Goal: Obtain resource: Download file/media

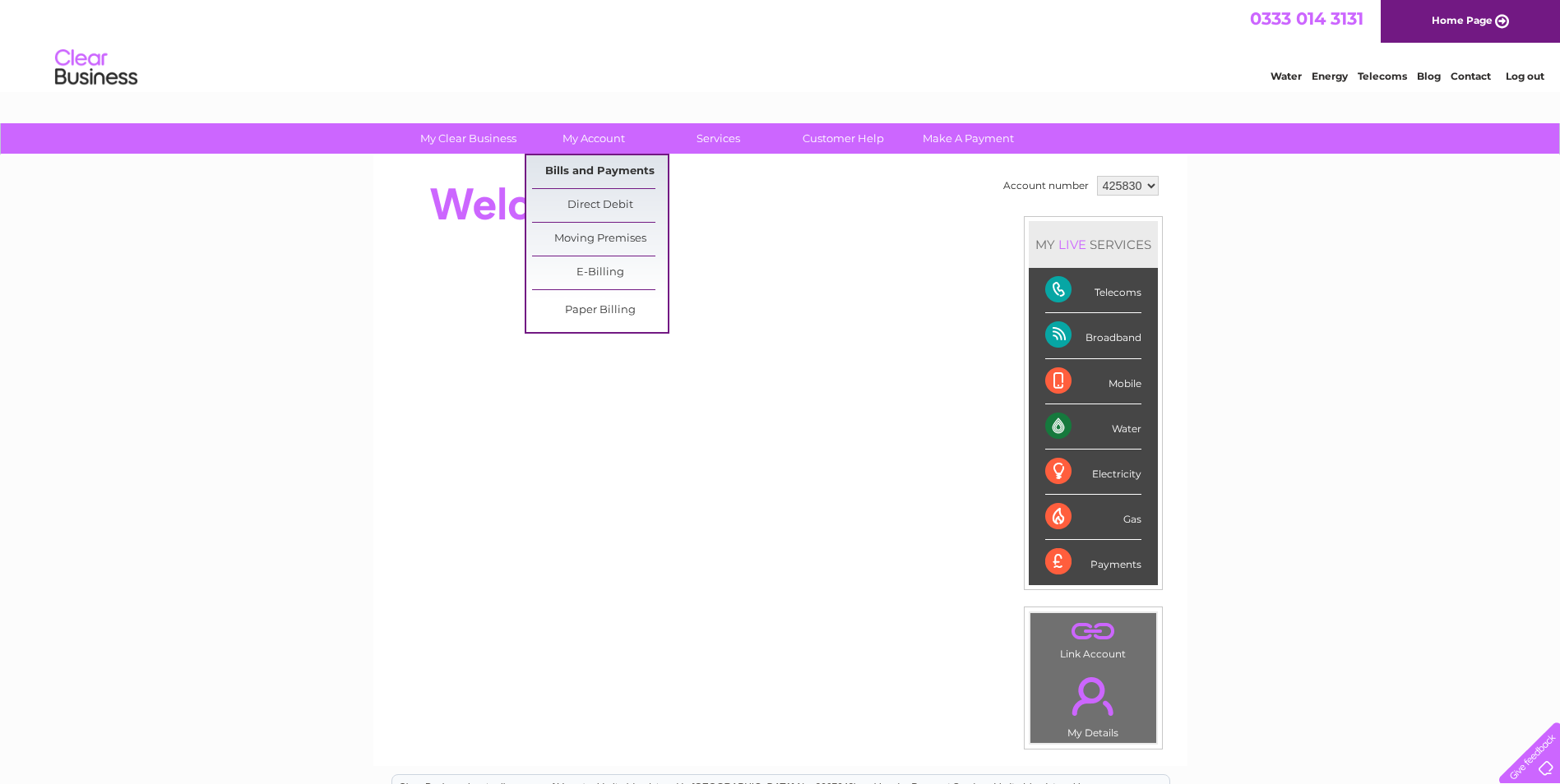
click at [604, 170] on link "Bills and Payments" at bounding box center [600, 172] width 136 height 33
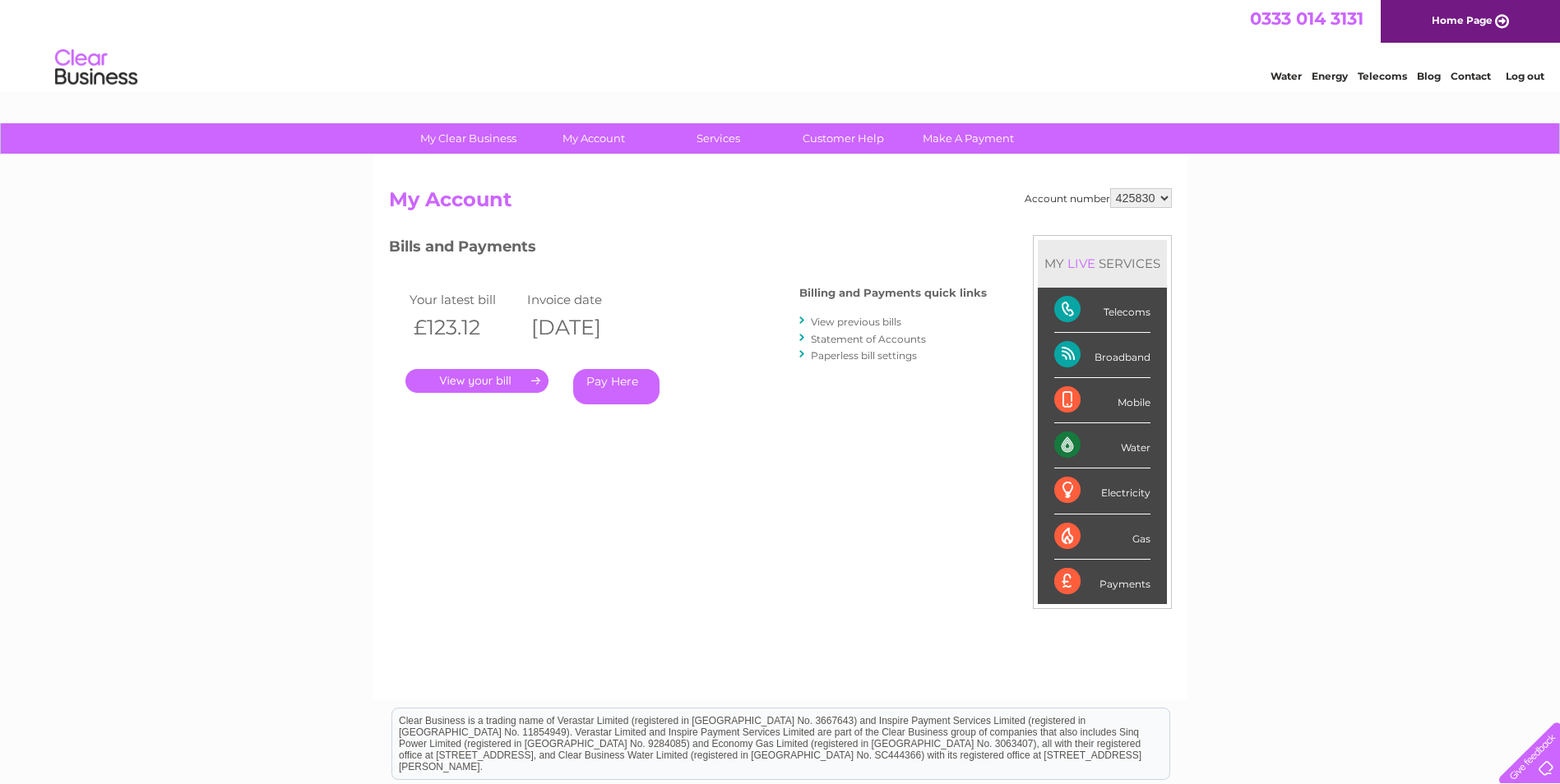
click at [478, 381] on link "." at bounding box center [477, 380] width 143 height 24
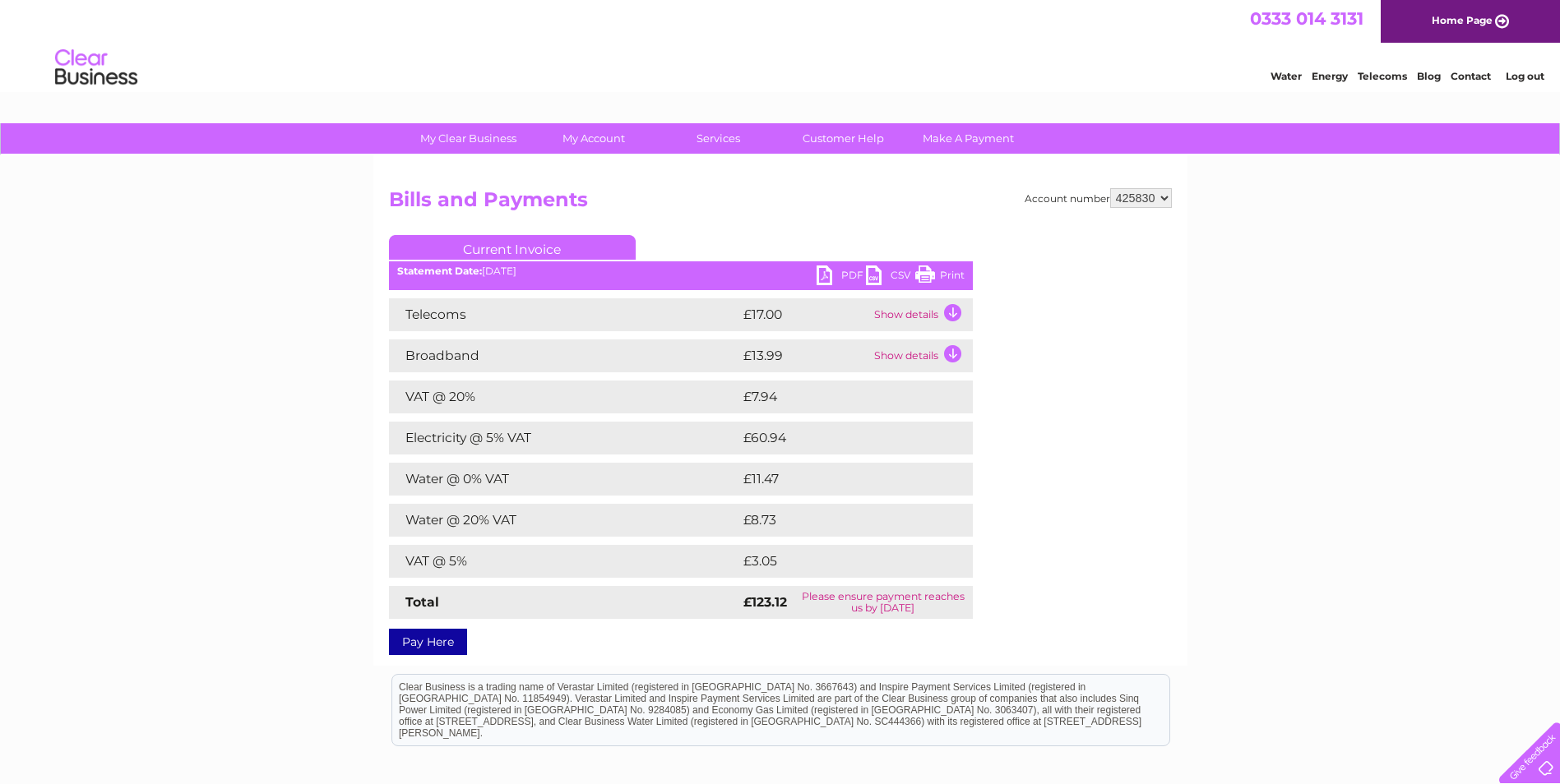
click at [850, 274] on link "PDF" at bounding box center [842, 277] width 49 height 24
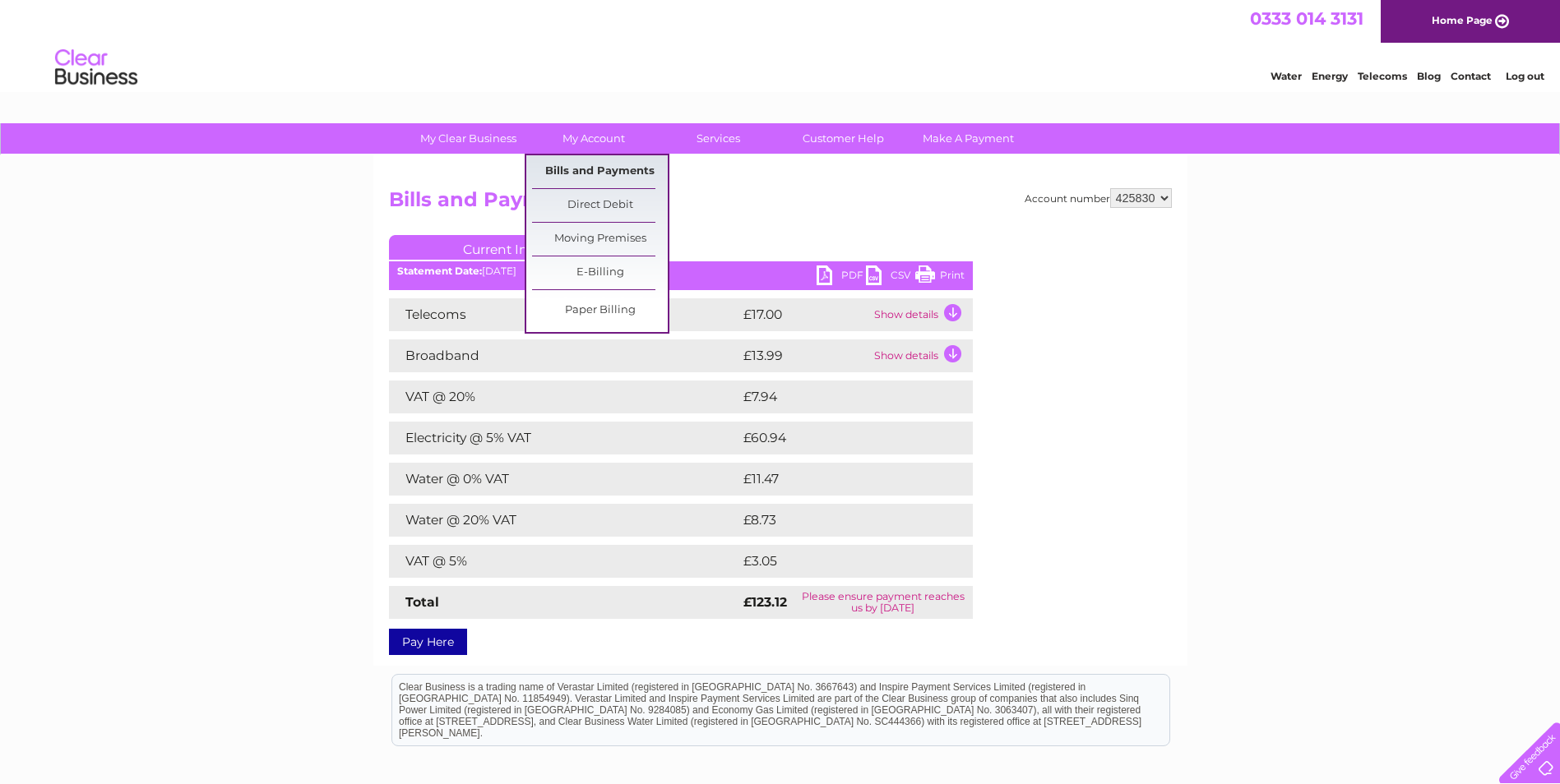
click at [592, 165] on link "Bills and Payments" at bounding box center [600, 172] width 136 height 33
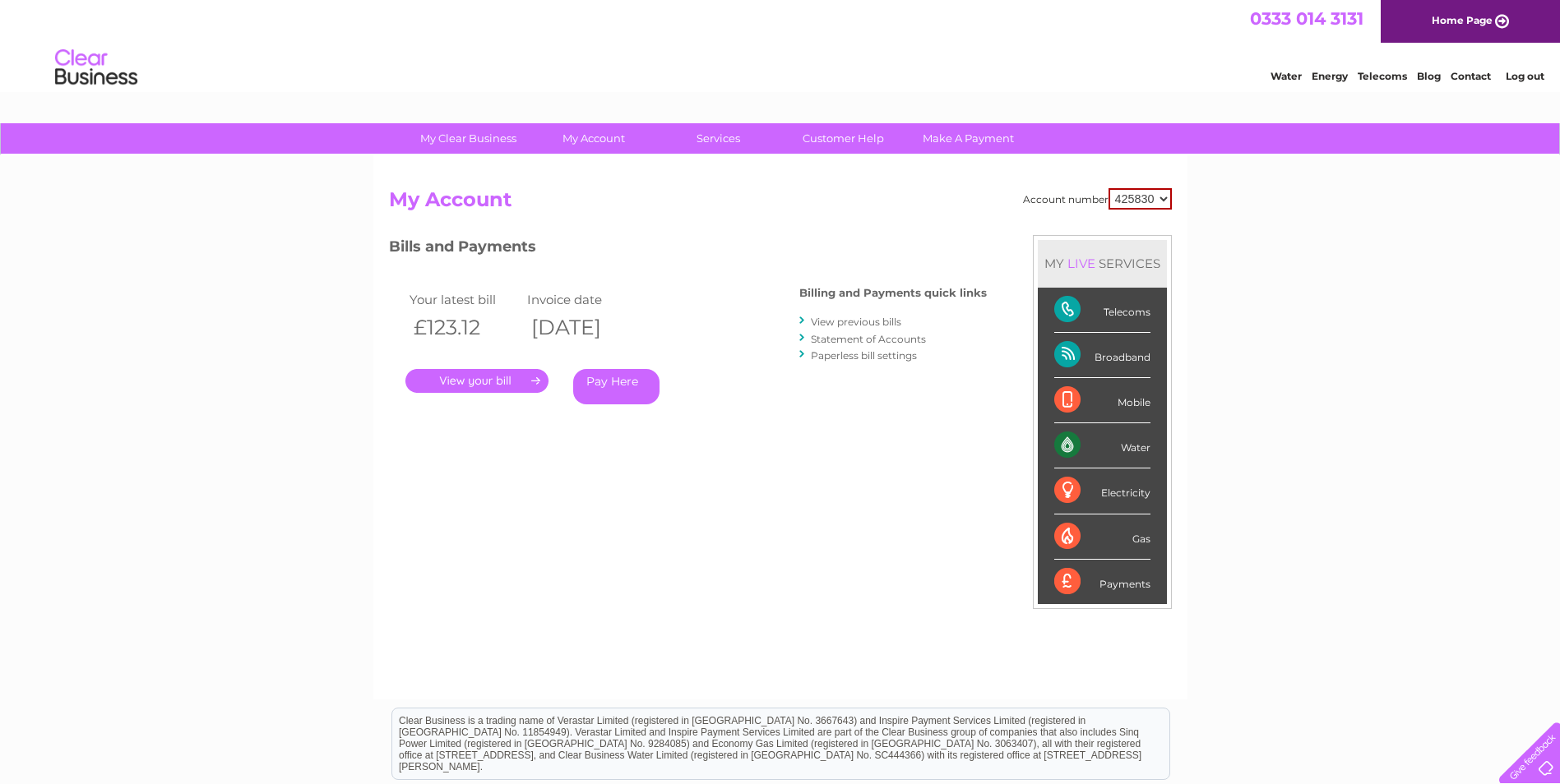
click at [868, 323] on link "View previous bills" at bounding box center [856, 322] width 91 height 12
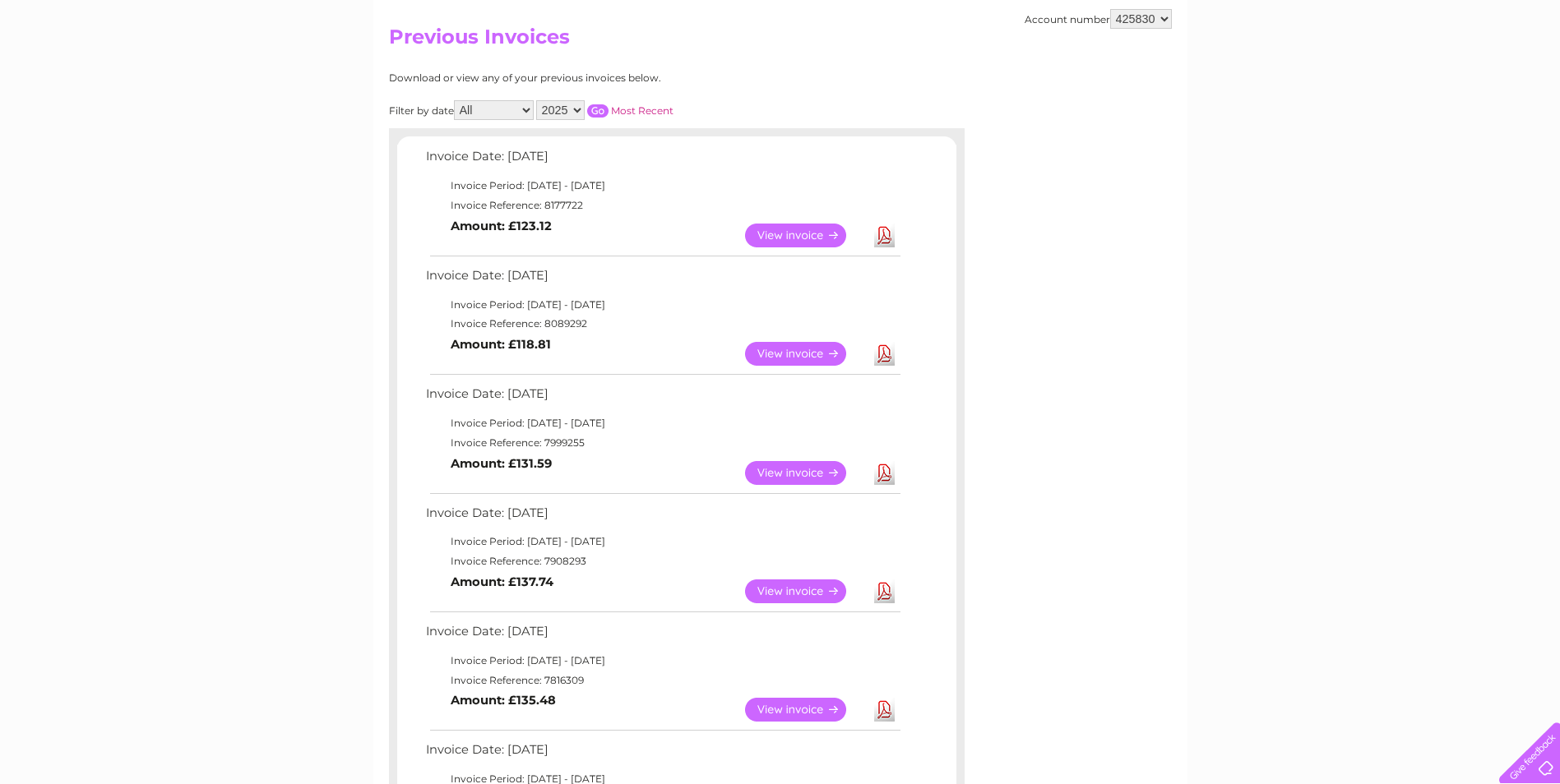
scroll to position [165, 0]
click at [793, 351] on link "View" at bounding box center [805, 352] width 121 height 24
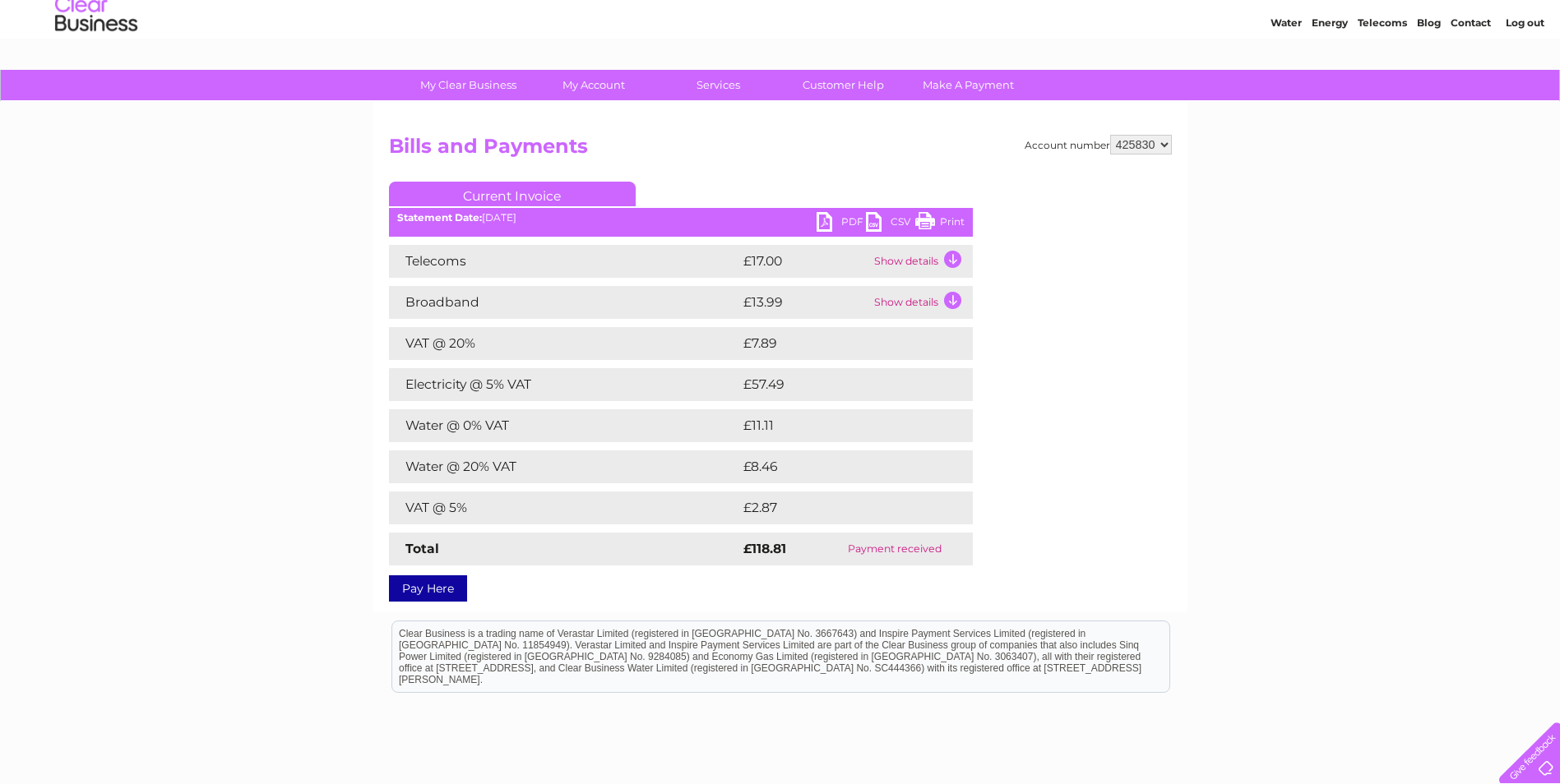
scroll to position [165, 0]
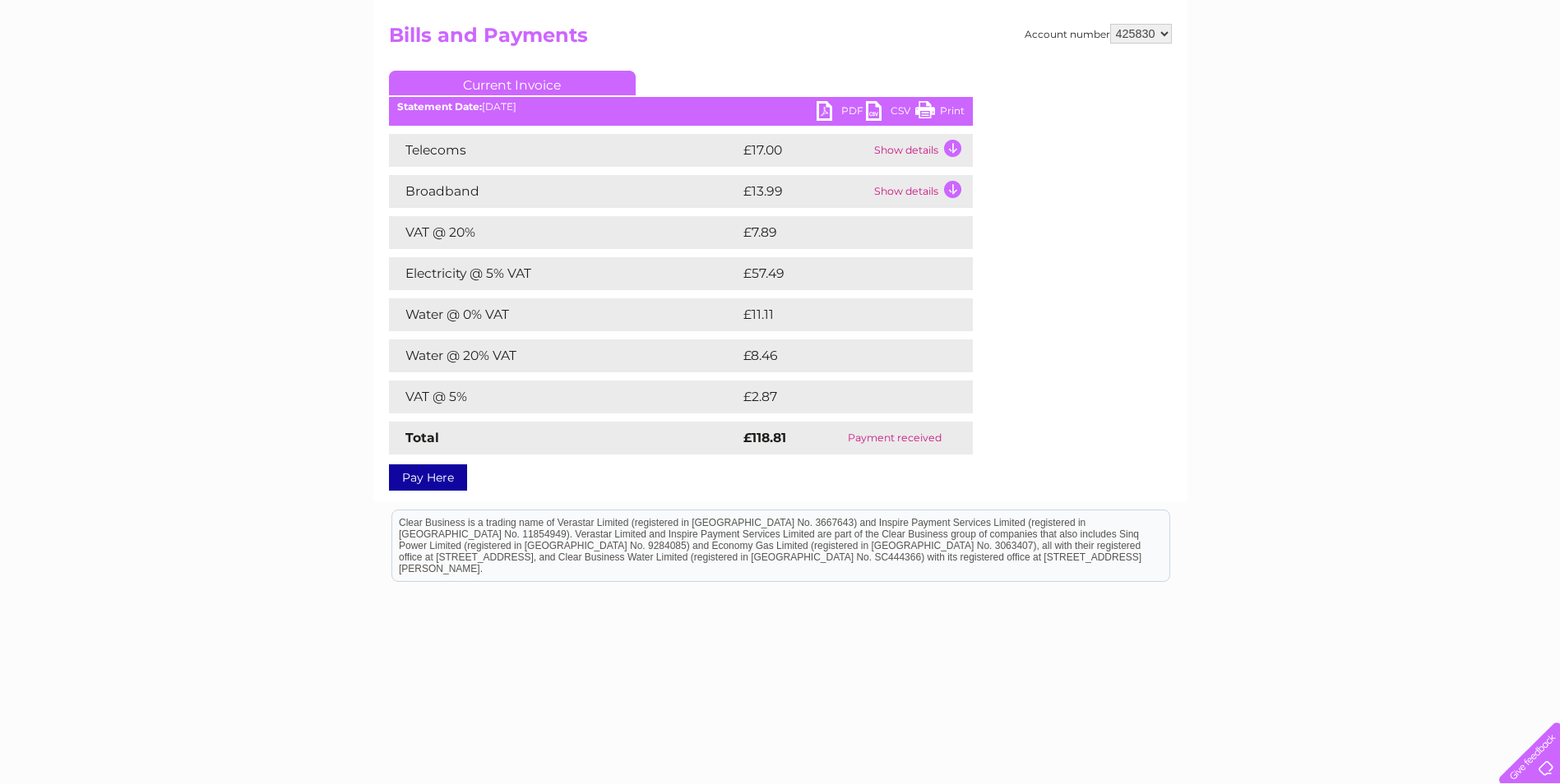
click at [845, 111] on link "PDF" at bounding box center [842, 113] width 49 height 24
